Goal: Task Accomplishment & Management: Manage account settings

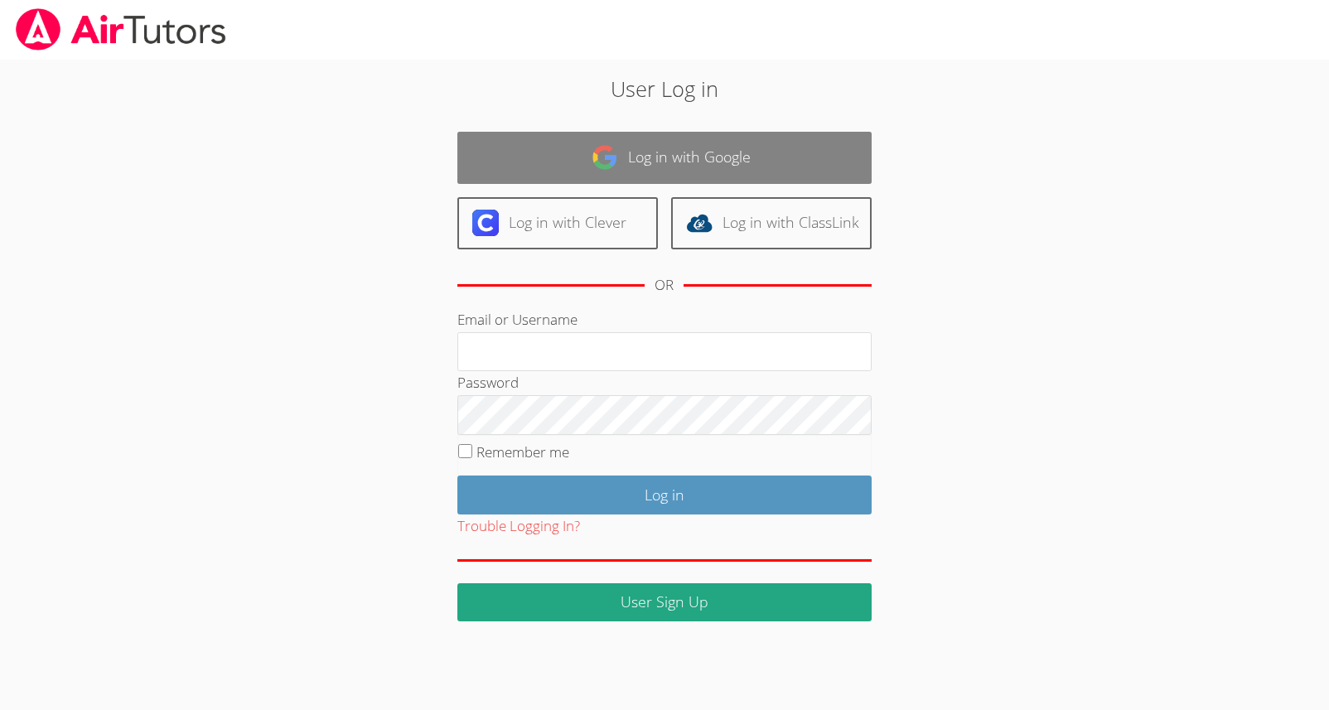
click at [684, 153] on link "Log in with Google" at bounding box center [664, 158] width 414 height 52
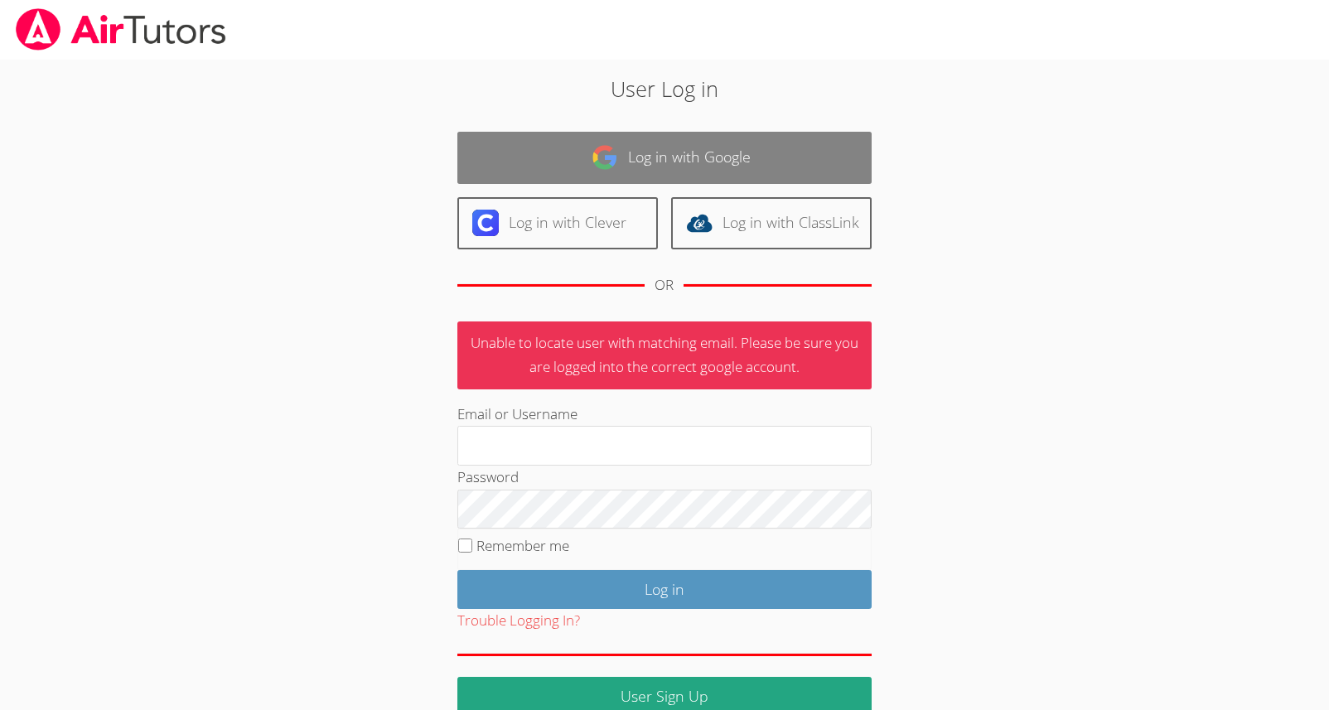
click at [685, 161] on link "Log in with Google" at bounding box center [664, 158] width 414 height 52
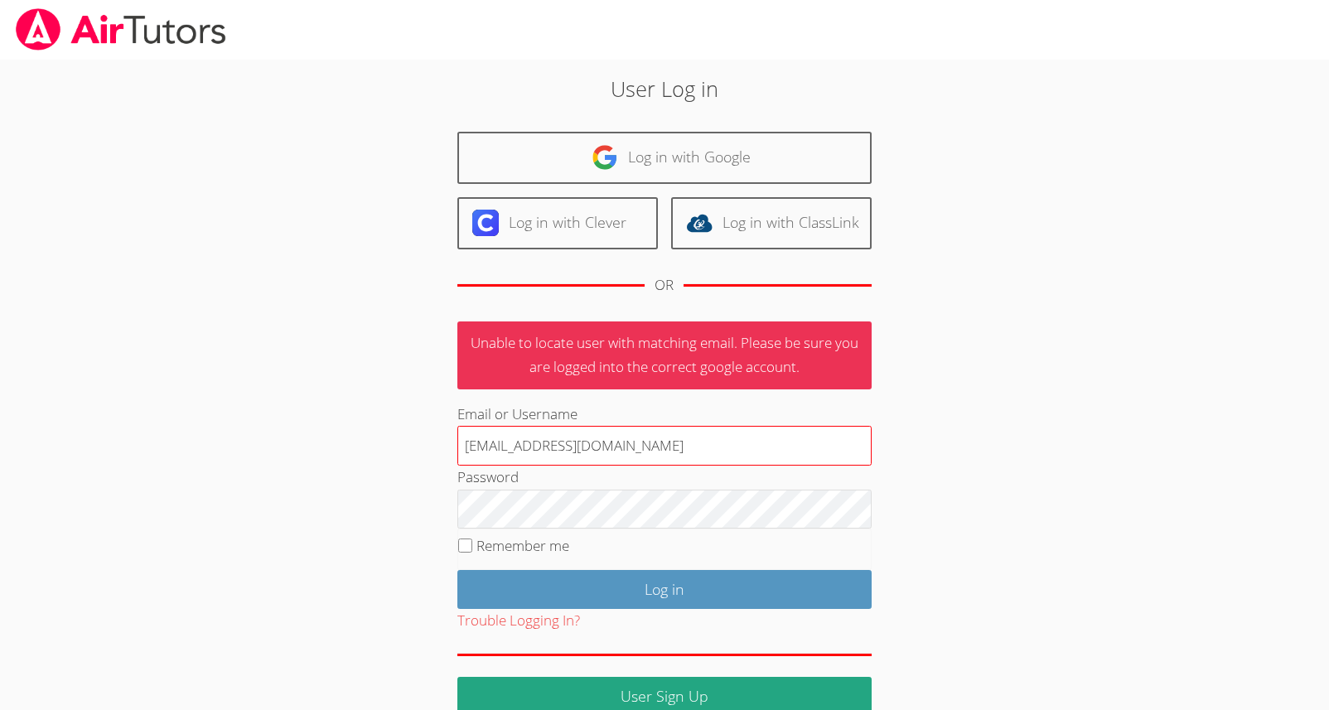
type input "[EMAIL_ADDRESS][DOMAIN_NAME]"
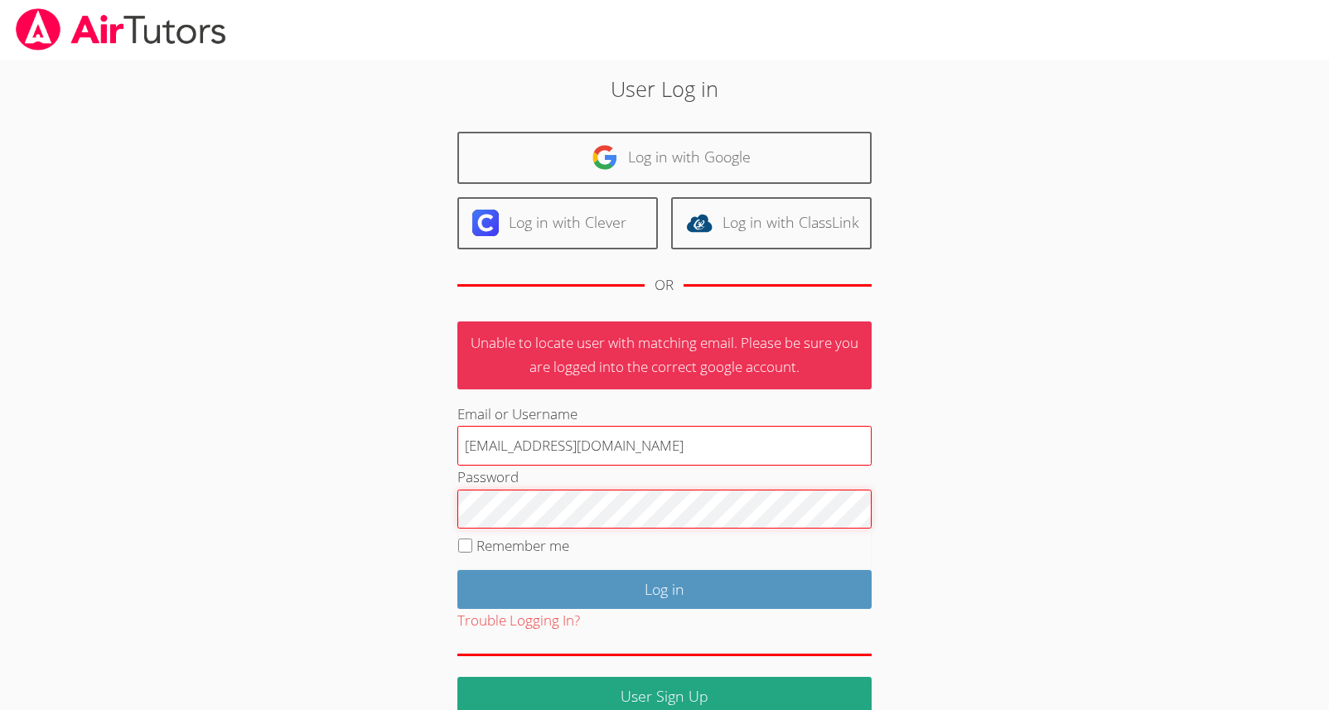
click at [457, 570] on input "Log in" at bounding box center [664, 589] width 414 height 39
